Goal: Information Seeking & Learning: Understand process/instructions

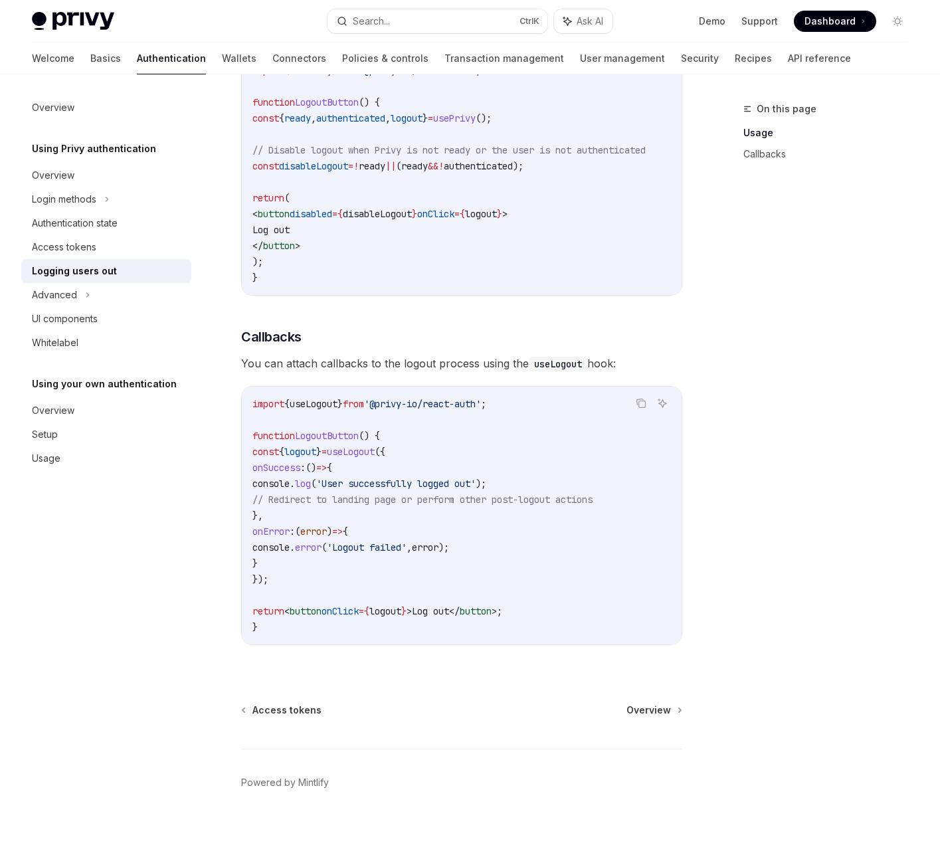
scroll to position [385, 0]
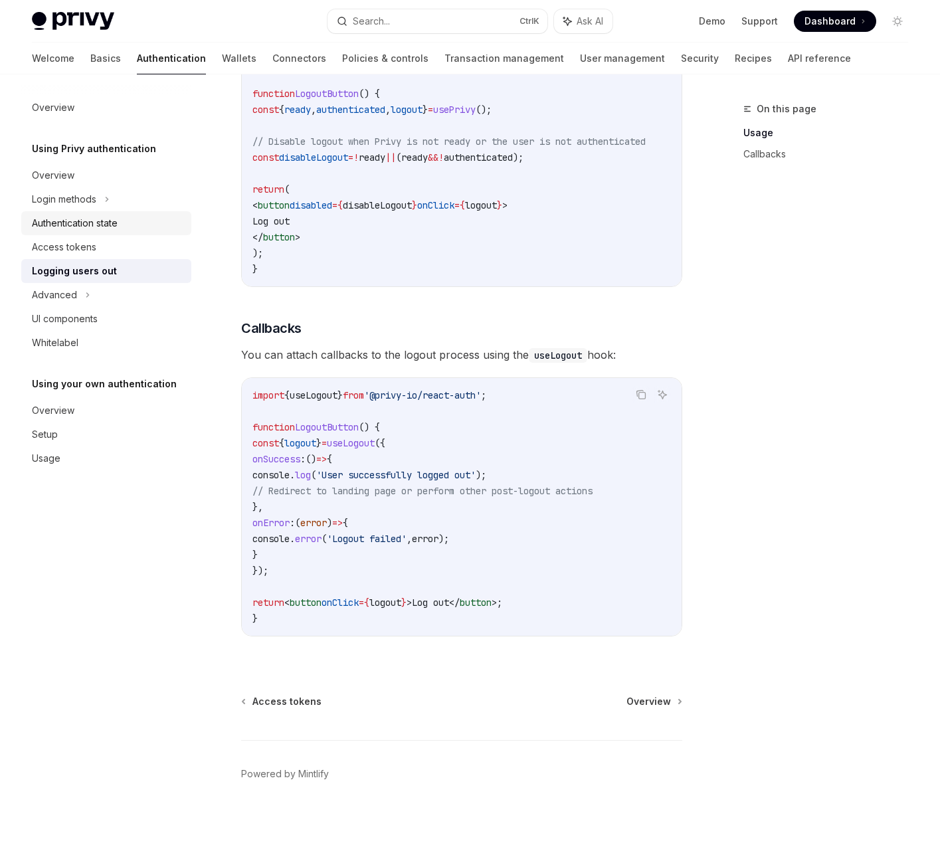
click at [108, 221] on div "Authentication state" at bounding box center [75, 223] width 86 height 16
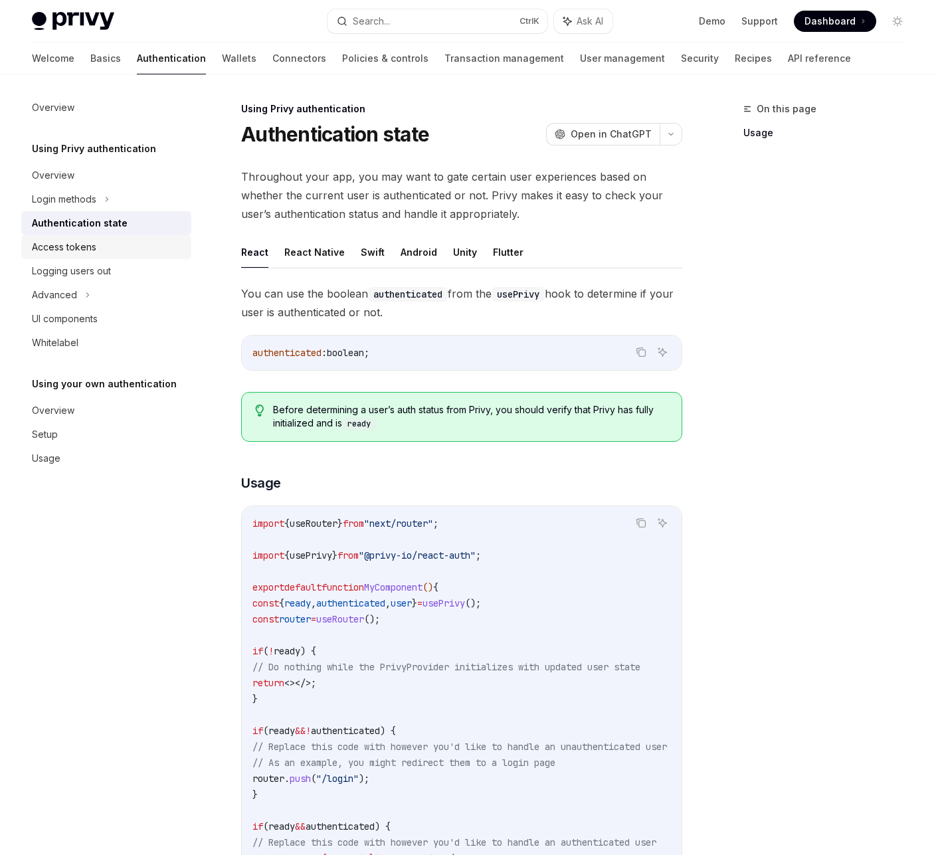
click at [76, 252] on div "Access tokens" at bounding box center [64, 247] width 64 height 16
type textarea "*"
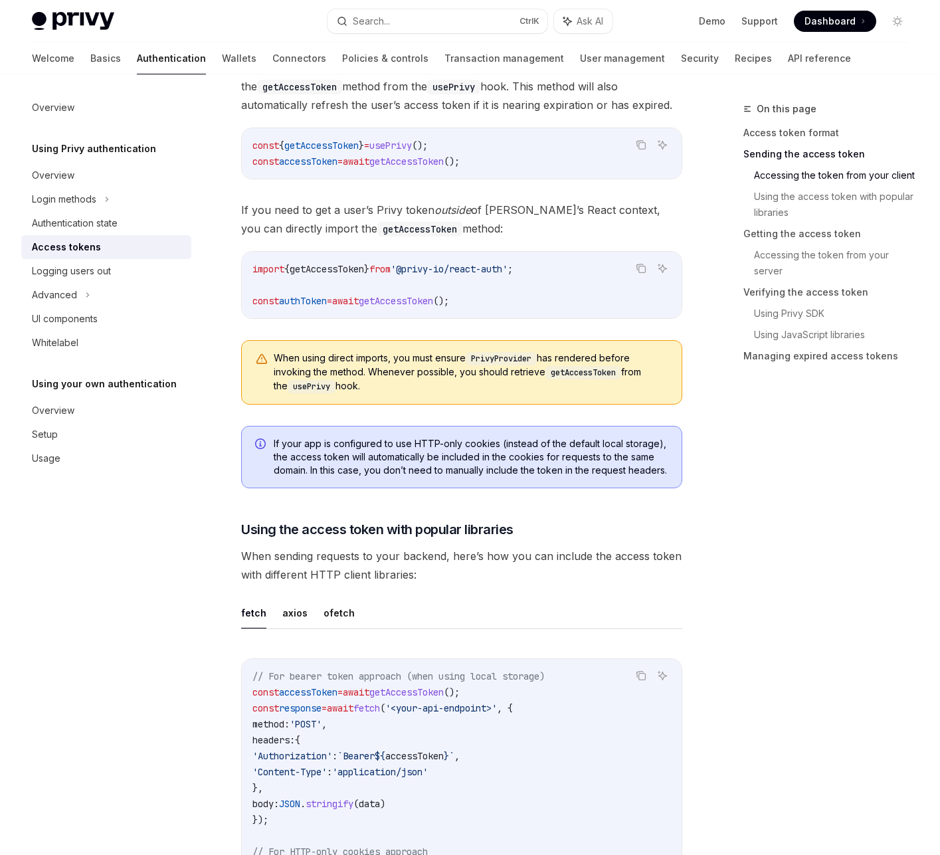
scroll to position [718, 0]
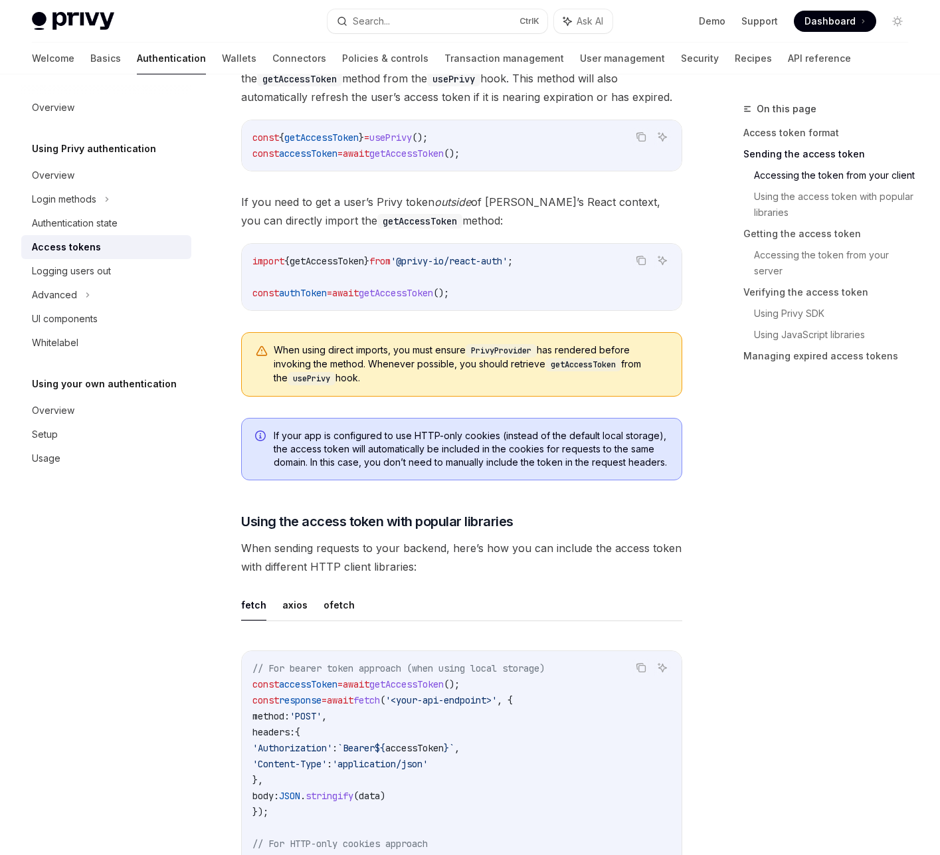
click at [428, 227] on span "If you need to get a user’s Privy token outside of Privy’s React context, you c…" at bounding box center [461, 211] width 441 height 37
drag, startPoint x: 448, startPoint y: 225, endPoint x: 231, endPoint y: 190, distance: 220.7
copy span "If you need to get a user’s Privy token outside of Privy’s React context, you c…"
